Goal: Navigation & Orientation: Find specific page/section

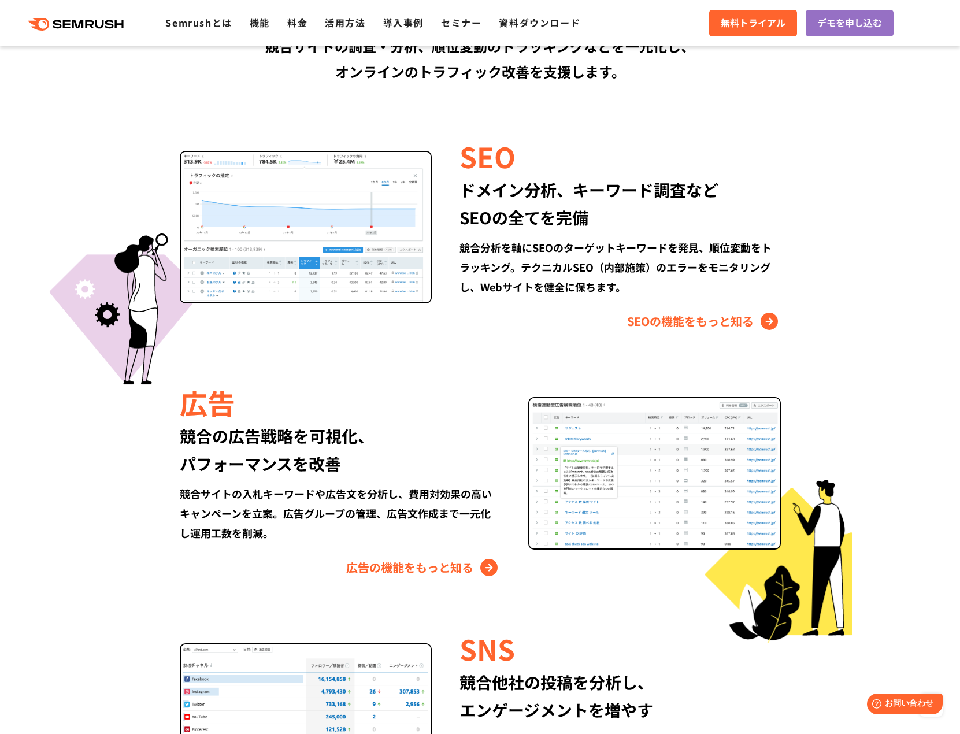
scroll to position [1041, 0]
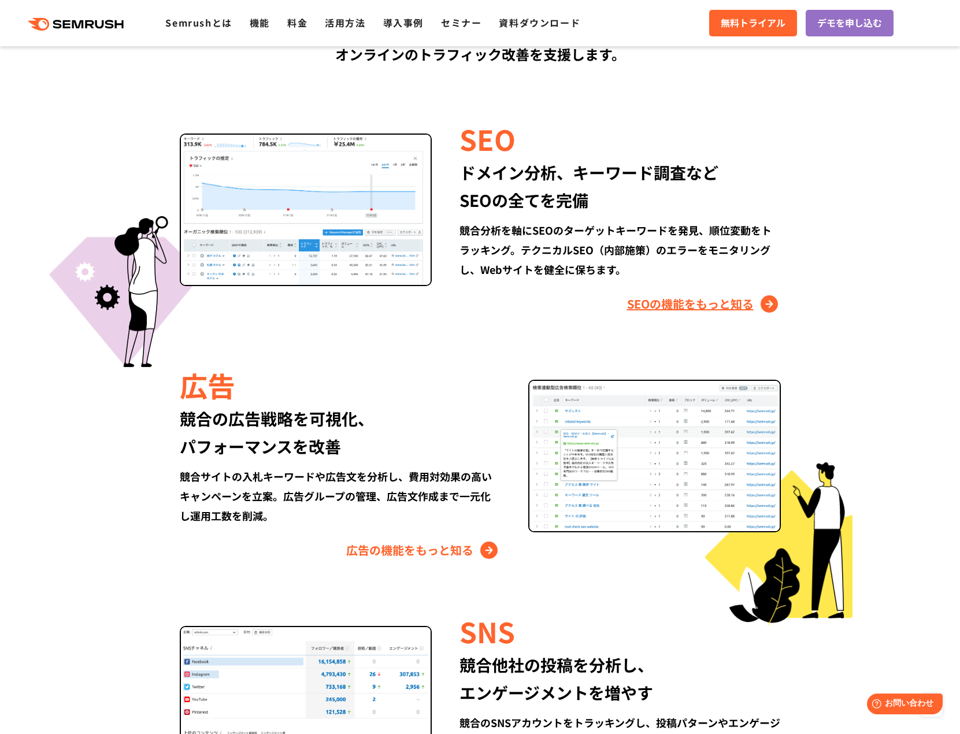
click at [664, 308] on link "SEOの機能をもっと知る" at bounding box center [704, 304] width 154 height 19
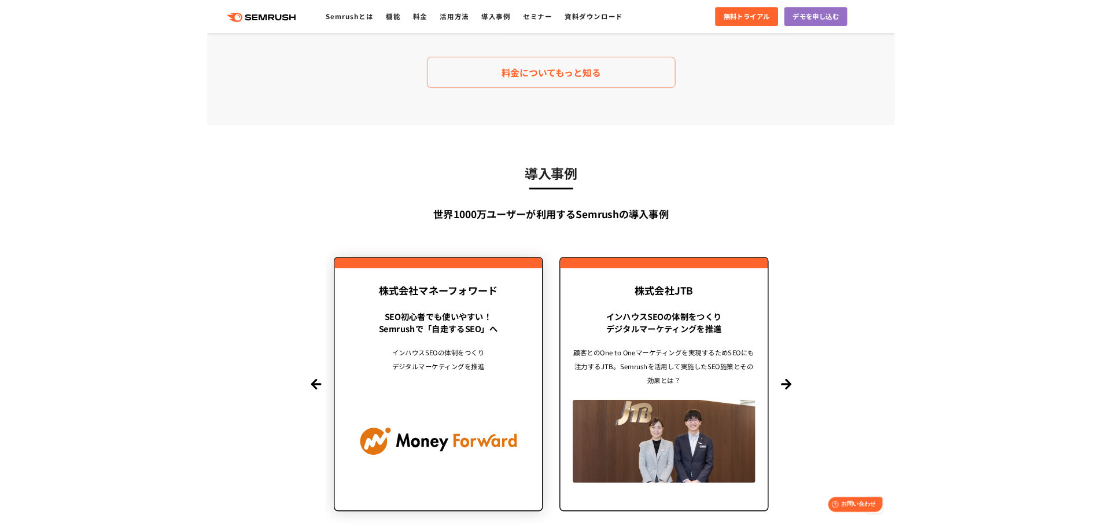
scroll to position [2371, 0]
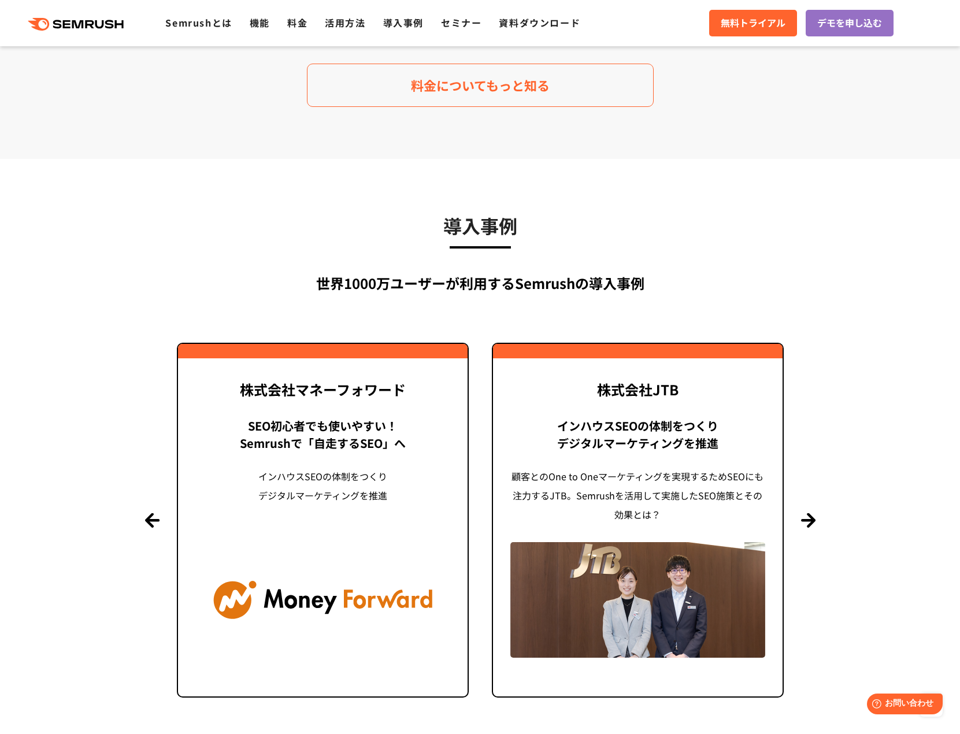
click at [245, 234] on h3 "導入事例" at bounding box center [480, 225] width 607 height 29
